Goal: Find specific page/section: Find specific page/section

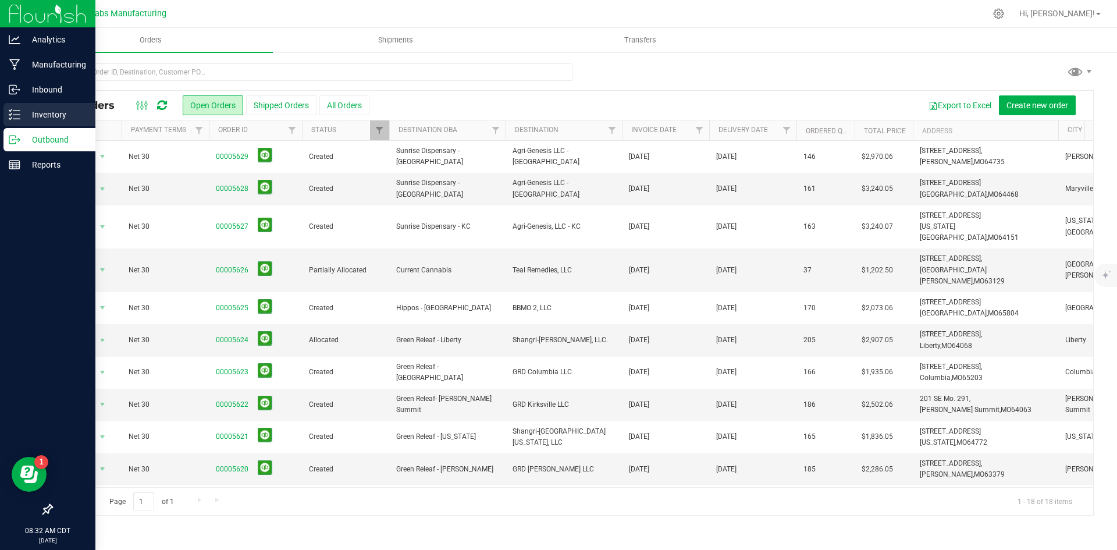
click at [48, 113] on p "Inventory" at bounding box center [55, 115] width 70 height 14
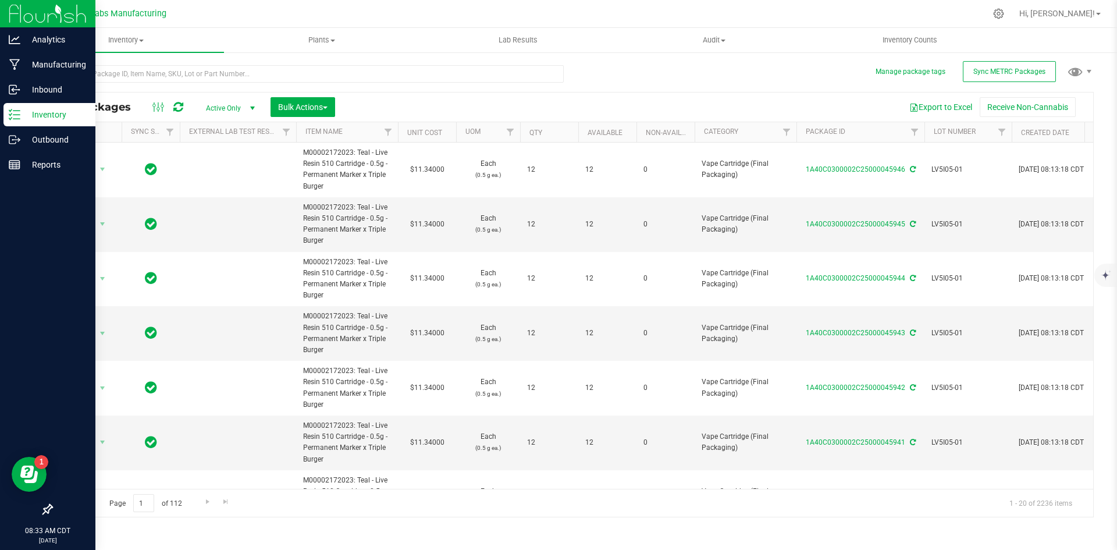
click at [613, 75] on div "All Packages Active Only Active Only Lab Samples Locked All External Internal B…" at bounding box center [572, 285] width 1042 height 463
click at [665, 73] on div "All Packages Active Only Active Only Lab Samples Locked All External Internal B…" at bounding box center [572, 285] width 1042 height 463
click at [654, 81] on div "All Packages Active Only Active Only Lab Samples Locked All External Internal B…" at bounding box center [572, 285] width 1042 height 463
click at [660, 74] on div "All Packages Active Only Active Only Lab Samples Locked All External Internal B…" at bounding box center [572, 285] width 1042 height 463
click at [658, 72] on div "All Packages Active Only Active Only Lab Samples Locked All External Internal B…" at bounding box center [572, 285] width 1042 height 463
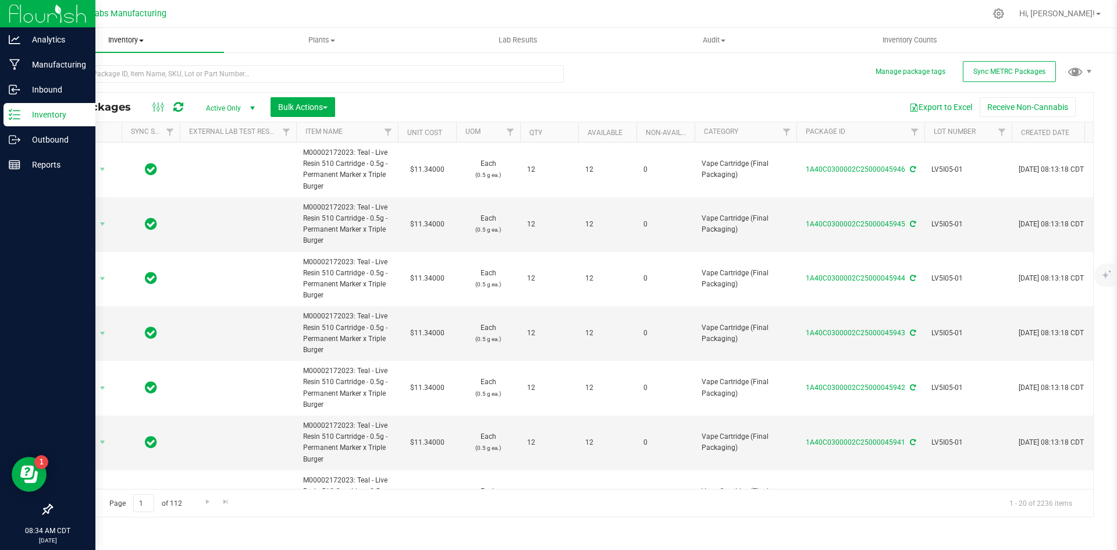
click at [144, 40] on span at bounding box center [141, 41] width 5 height 2
click at [92, 85] on span "All inventory" at bounding box center [67, 84] width 79 height 10
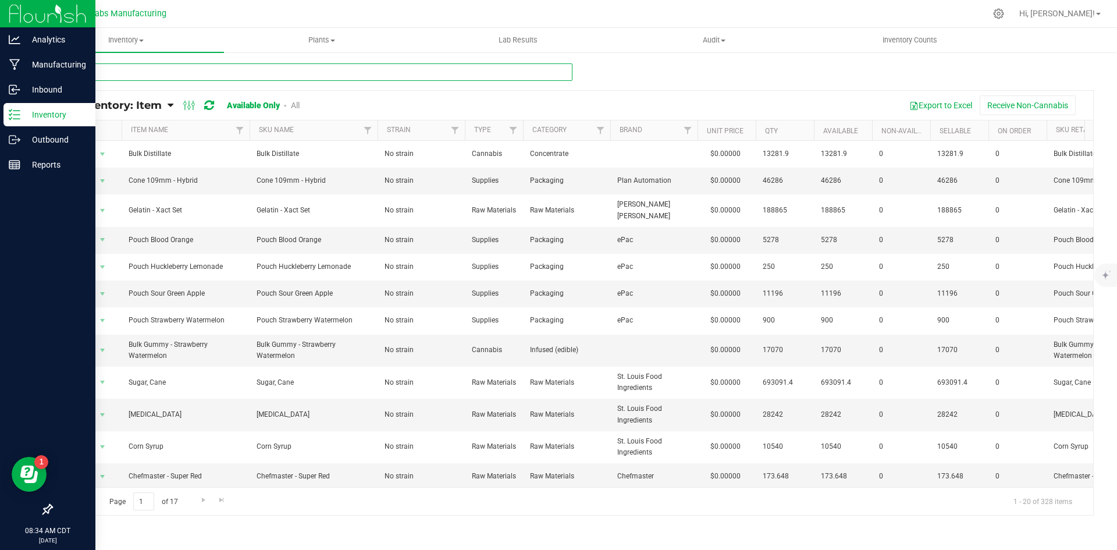
click at [222, 72] on input "text" at bounding box center [311, 71] width 521 height 17
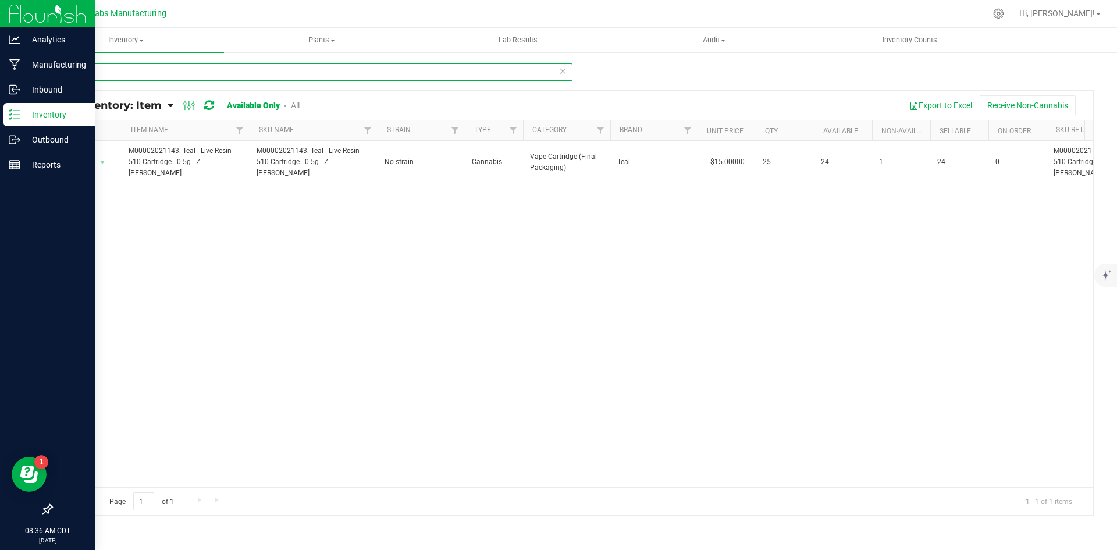
type input "z bel"
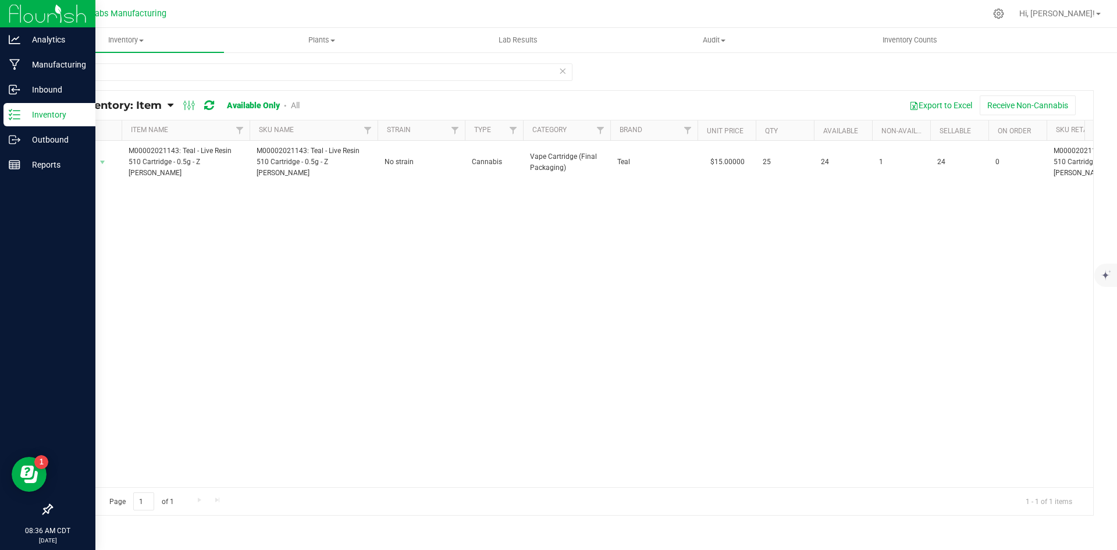
click at [699, 312] on div "Action Action Global inventory View packages M00002021143: Teal - Live Resin 51…" at bounding box center [572, 314] width 1041 height 346
click at [784, 62] on div "z bel All Inventory: Item Item Summary Item (default) Item by Strain Item by Lo…" at bounding box center [572, 233] width 1089 height 364
click at [790, 59] on div "z bel All Inventory: Item Item Summary Item (default) Item by Strain Item by Lo…" at bounding box center [572, 233] width 1089 height 364
click at [658, 391] on div "Action Action Global inventory View packages M00002021143: Teal - Live Resin 51…" at bounding box center [572, 314] width 1041 height 346
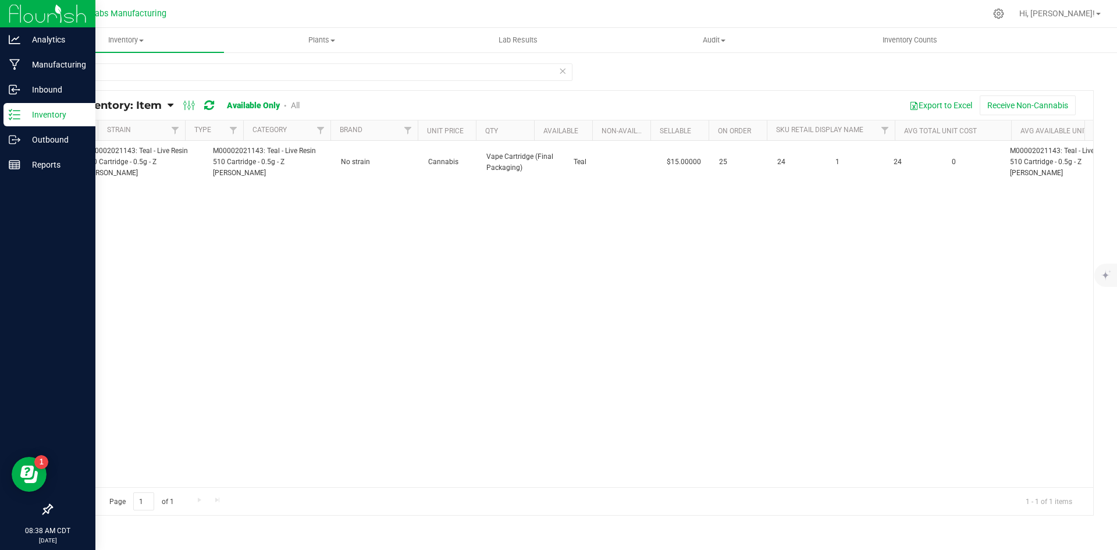
scroll to position [0, 44]
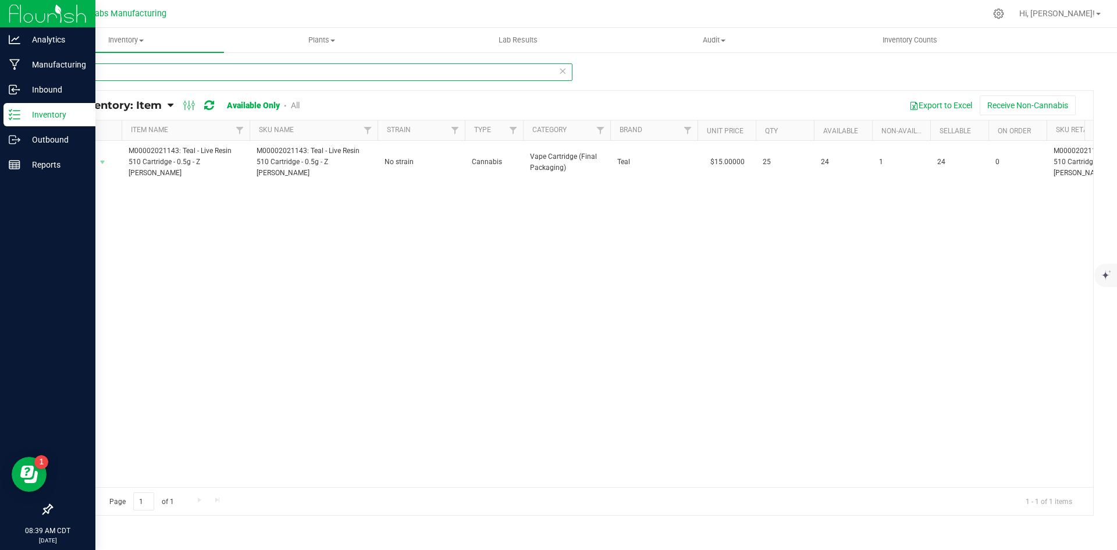
drag, startPoint x: 124, startPoint y: 76, endPoint x: 45, endPoint y: 75, distance: 79.7
click at [45, 75] on div "z bel All Inventory: Item Item Summary Item (default) Item by Strain Item by Lo…" at bounding box center [572, 233] width 1089 height 364
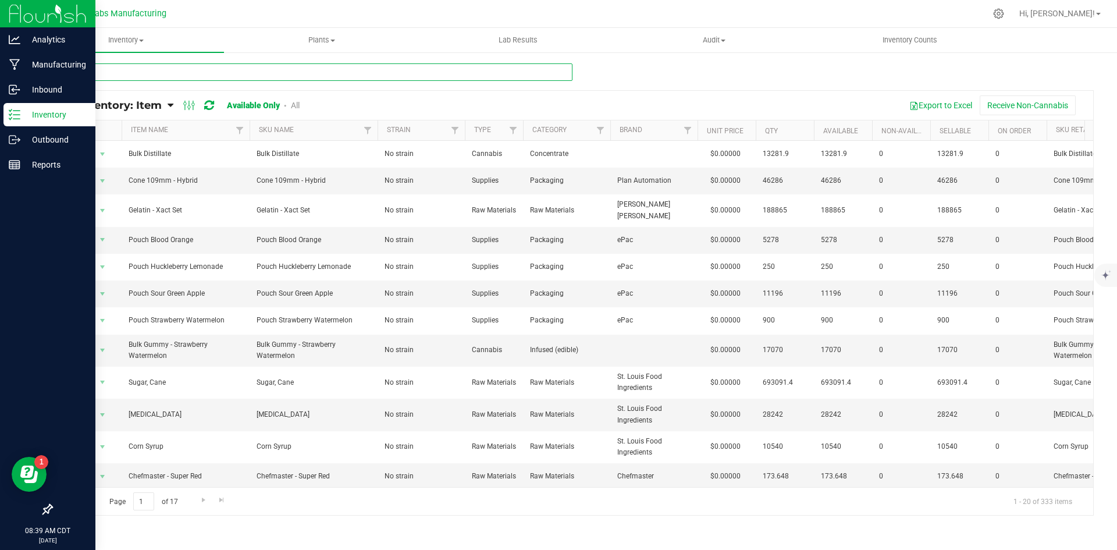
click at [514, 70] on input "text" at bounding box center [311, 71] width 521 height 17
type input "k"
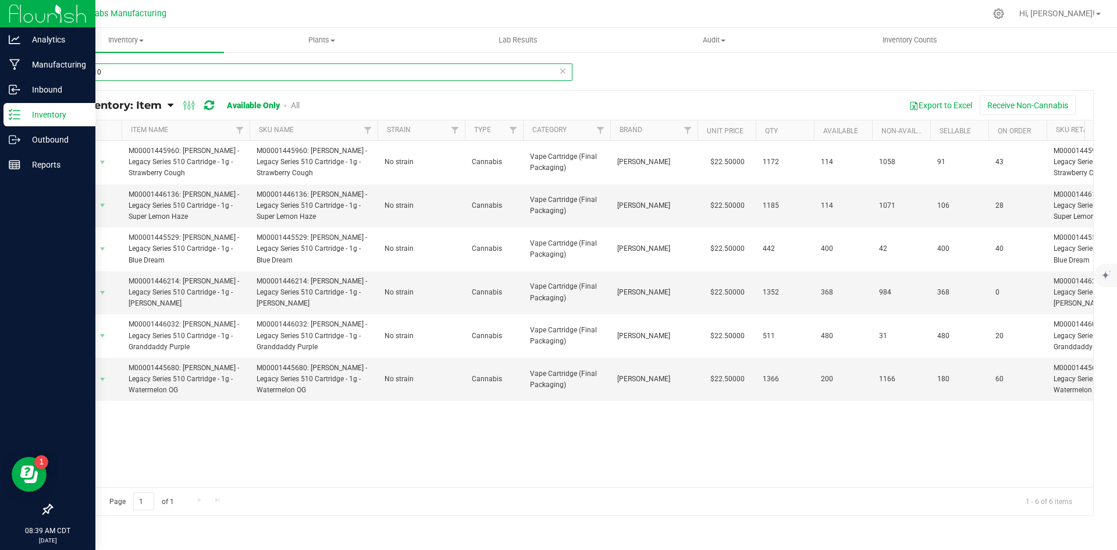
type input "series 510"
